Goal: Use online tool/utility: Use online tool/utility

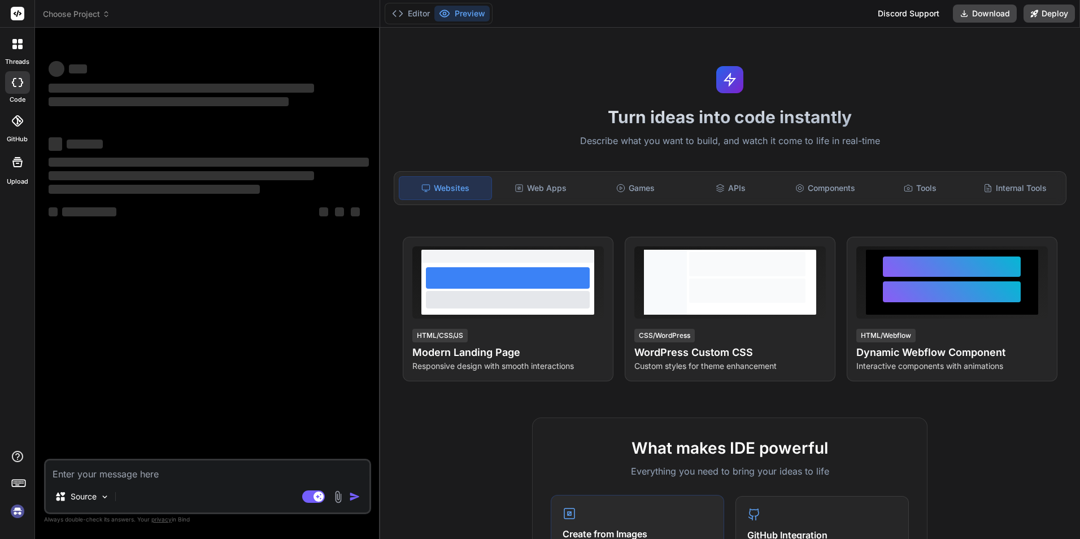
type textarea "x"
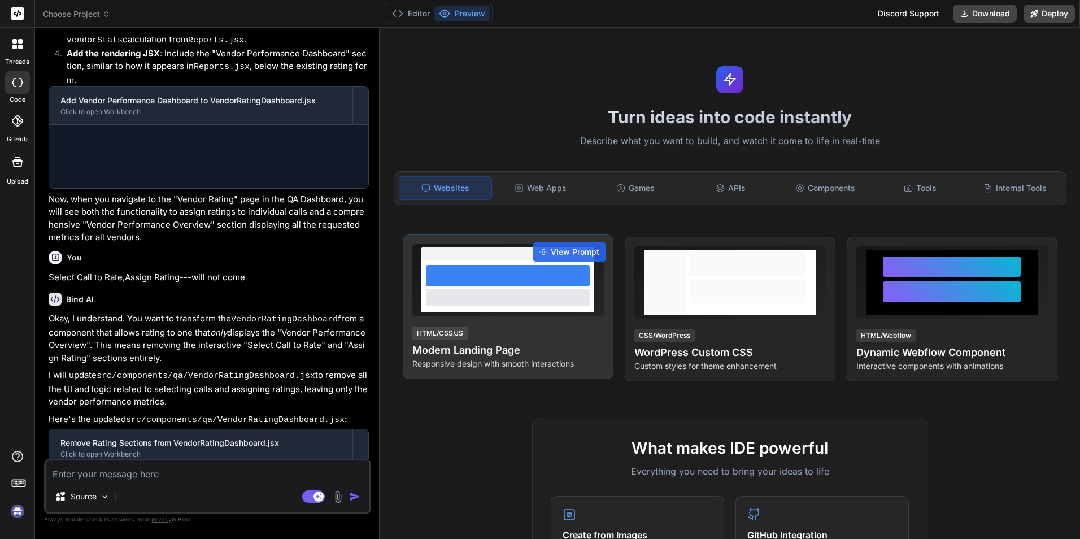
scroll to position [1607, 0]
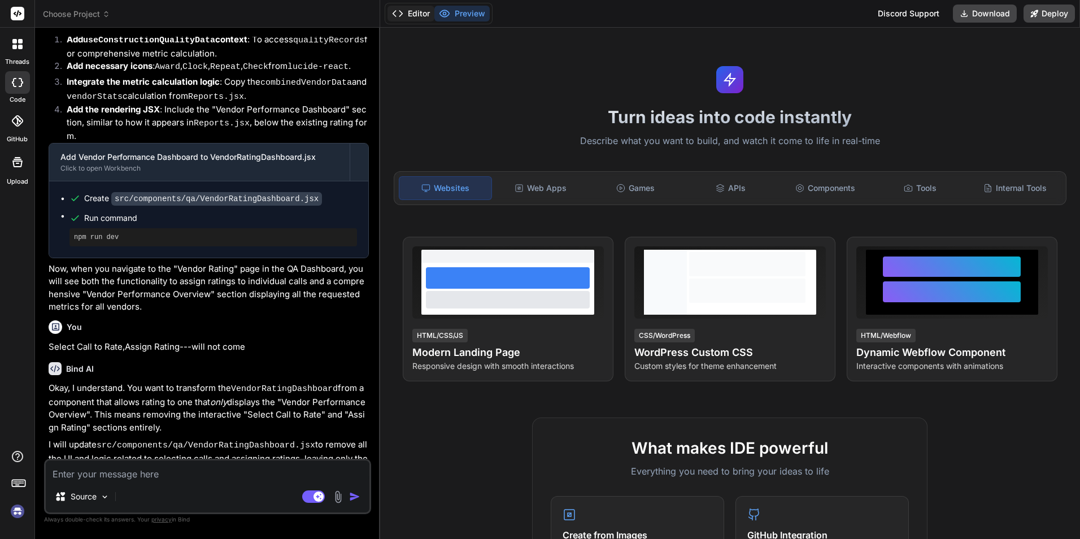
click at [414, 6] on button "Editor" at bounding box center [410, 14] width 47 height 16
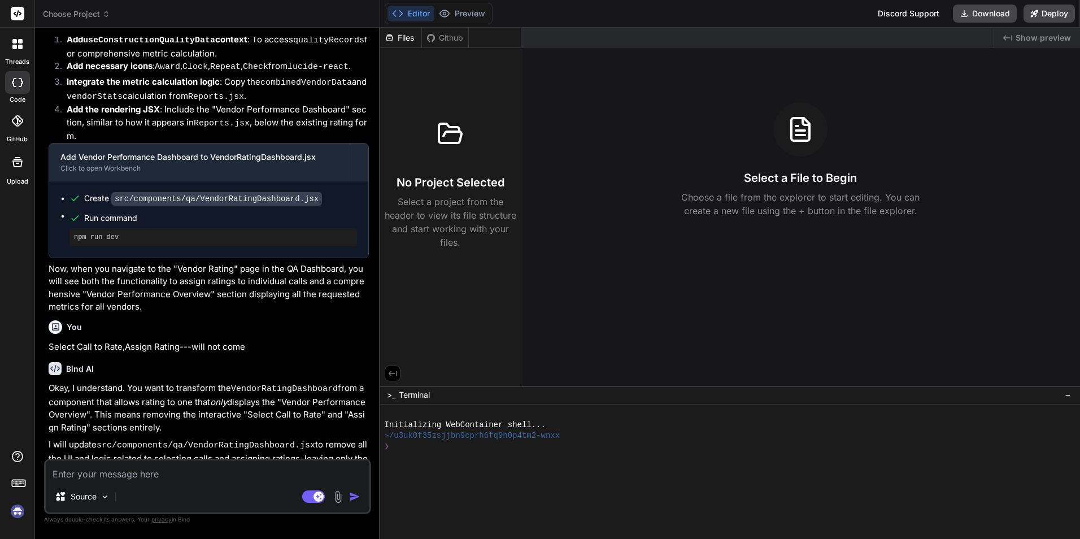
click at [407, 44] on div "Files" at bounding box center [401, 38] width 42 height 20
click at [402, 38] on div "Files" at bounding box center [400, 37] width 41 height 11
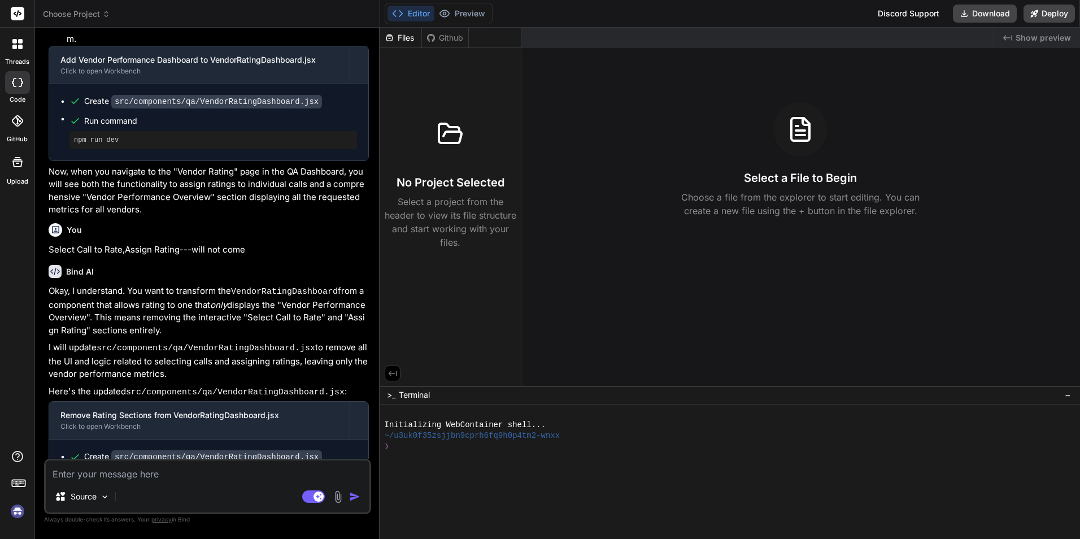
scroll to position [1761, 0]
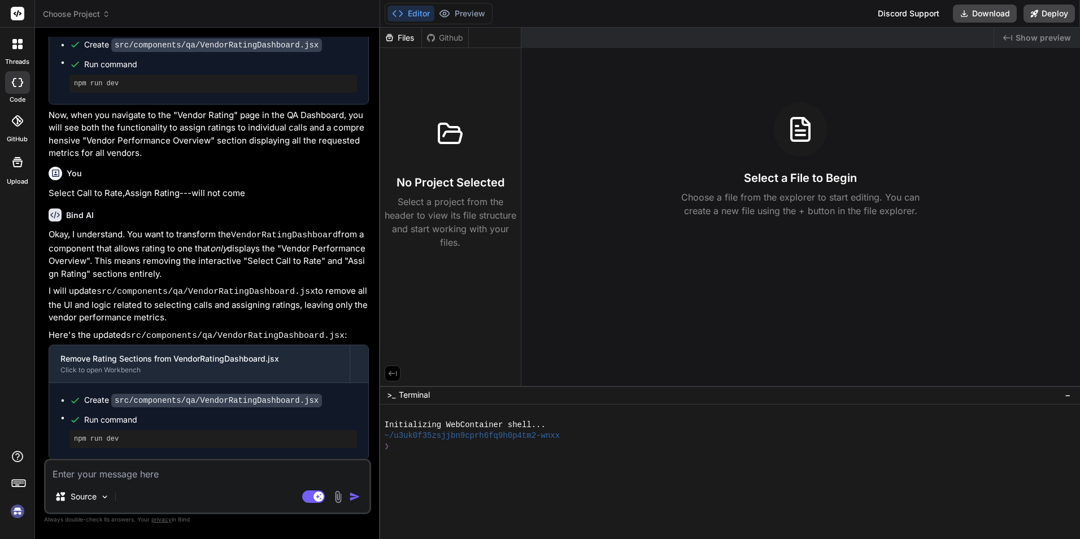
click at [94, 16] on span "Choose Project" at bounding box center [76, 13] width 67 height 11
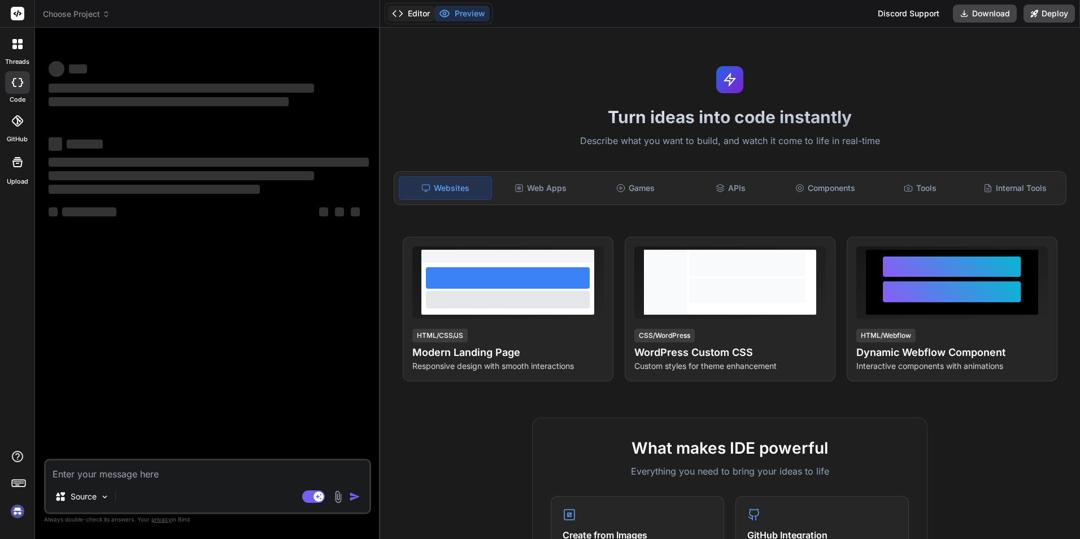
click at [426, 12] on button "Editor" at bounding box center [410, 14] width 47 height 16
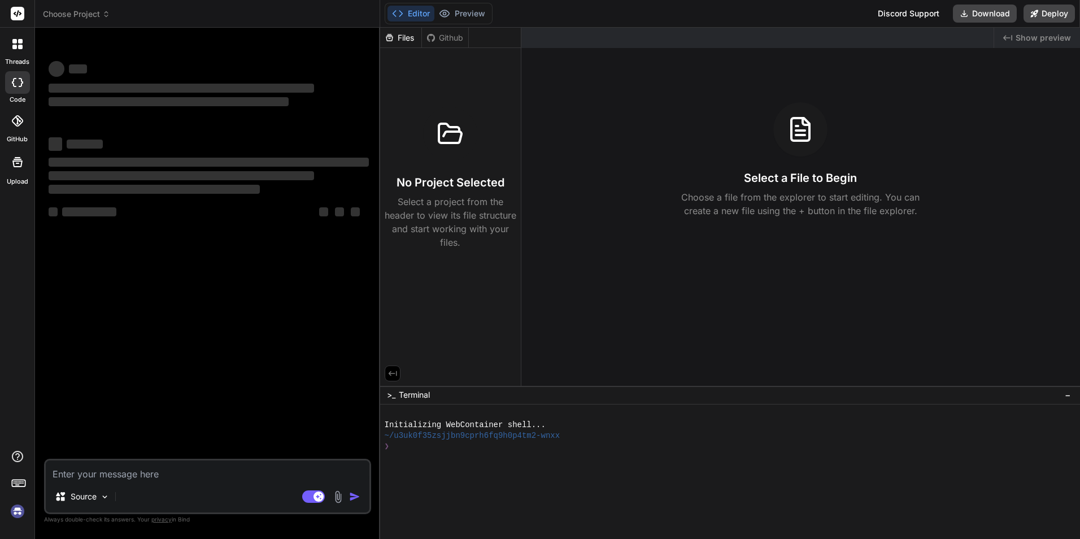
type textarea "x"
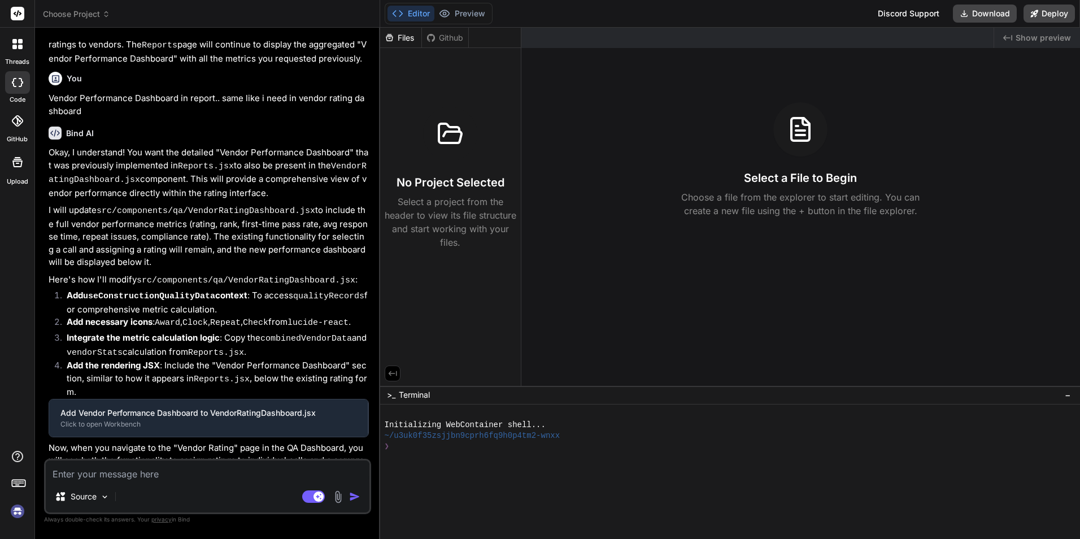
scroll to position [1283, 0]
